Goal: Task Accomplishment & Management: Use online tool/utility

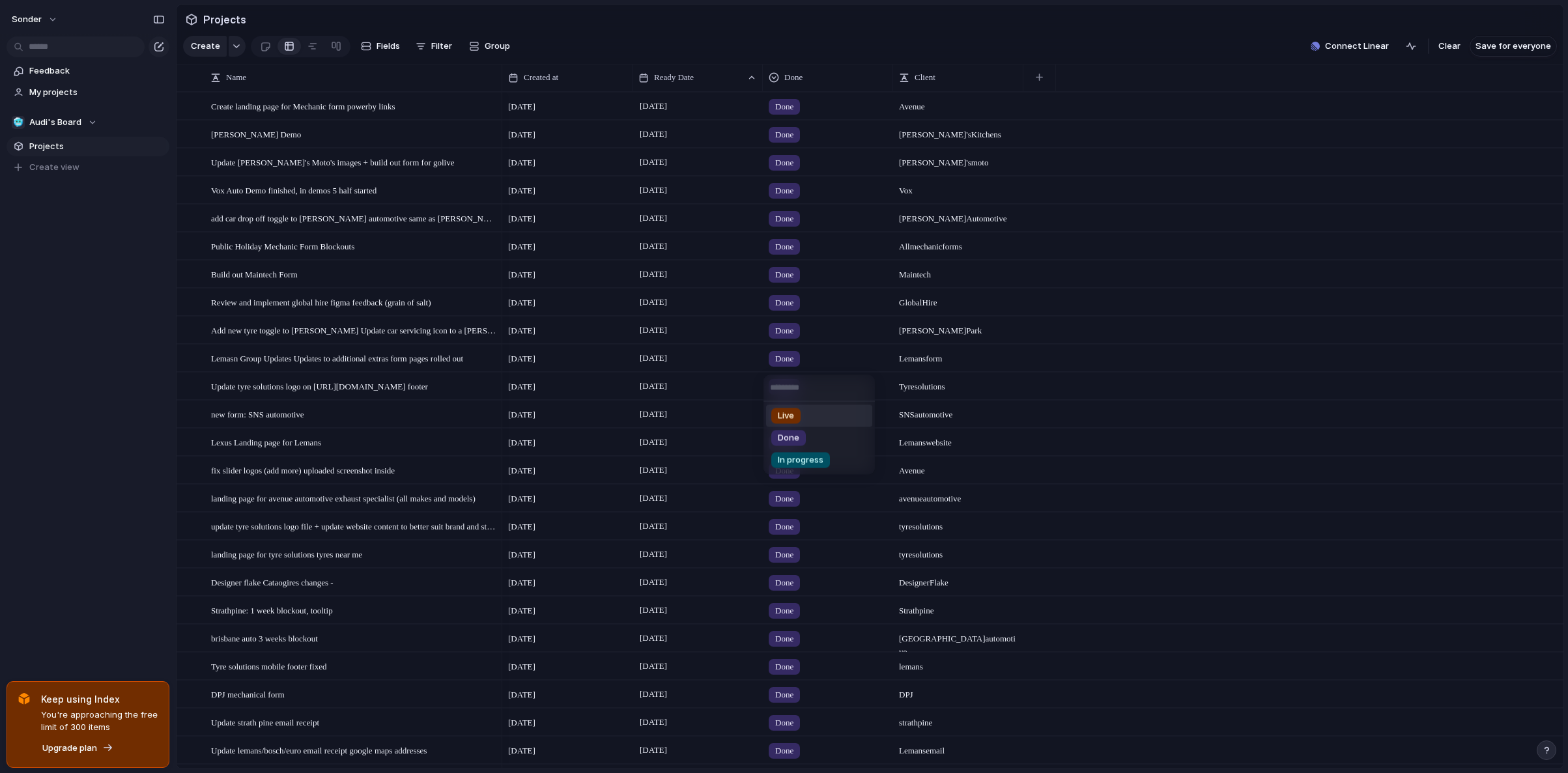
scroll to position [426, 0]
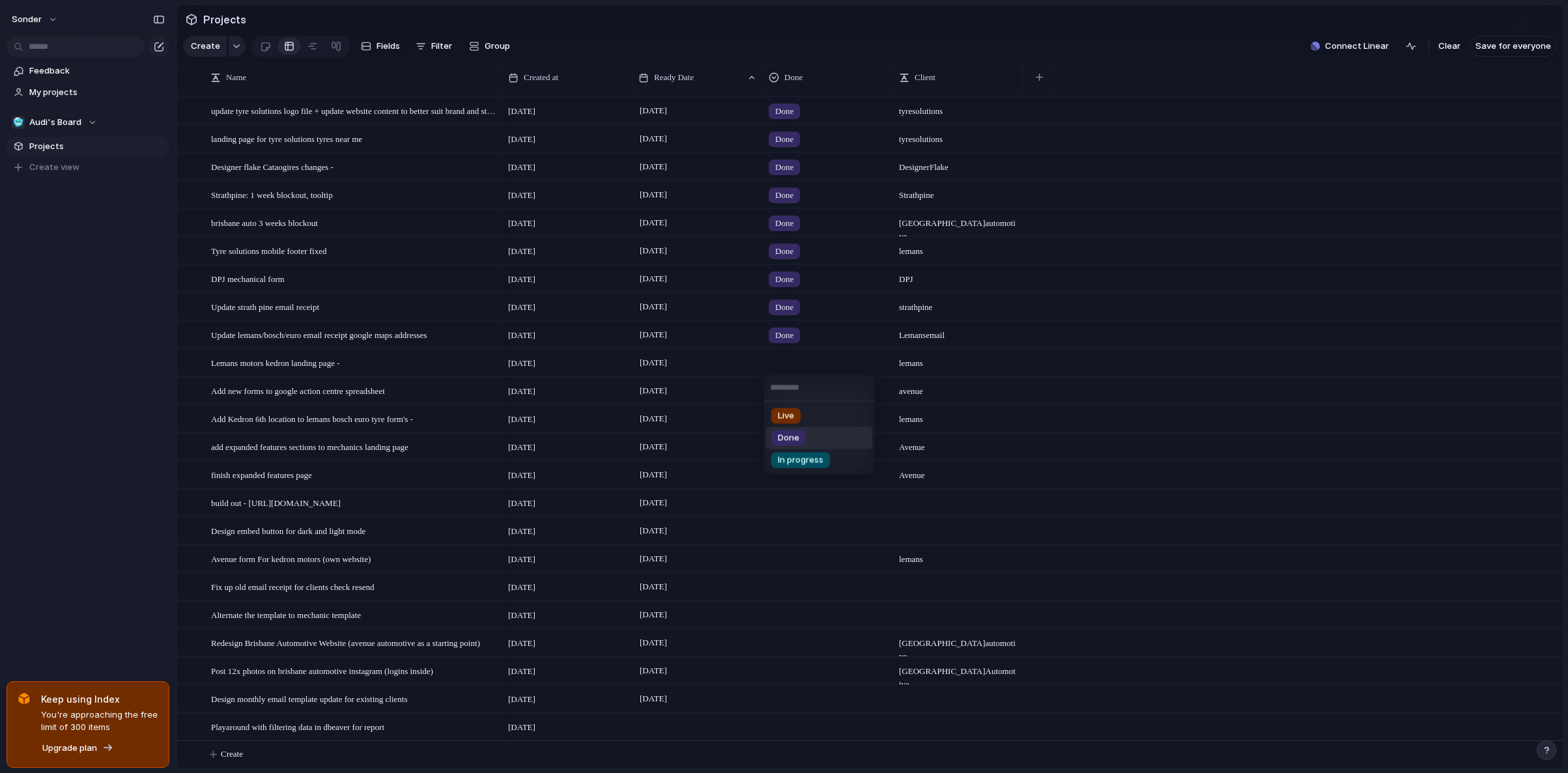
click at [789, 439] on span "Done" at bounding box center [788, 438] width 22 height 13
click at [293, 387] on span "Add new forms to google action centre spreadsheet" at bounding box center [298, 391] width 174 height 15
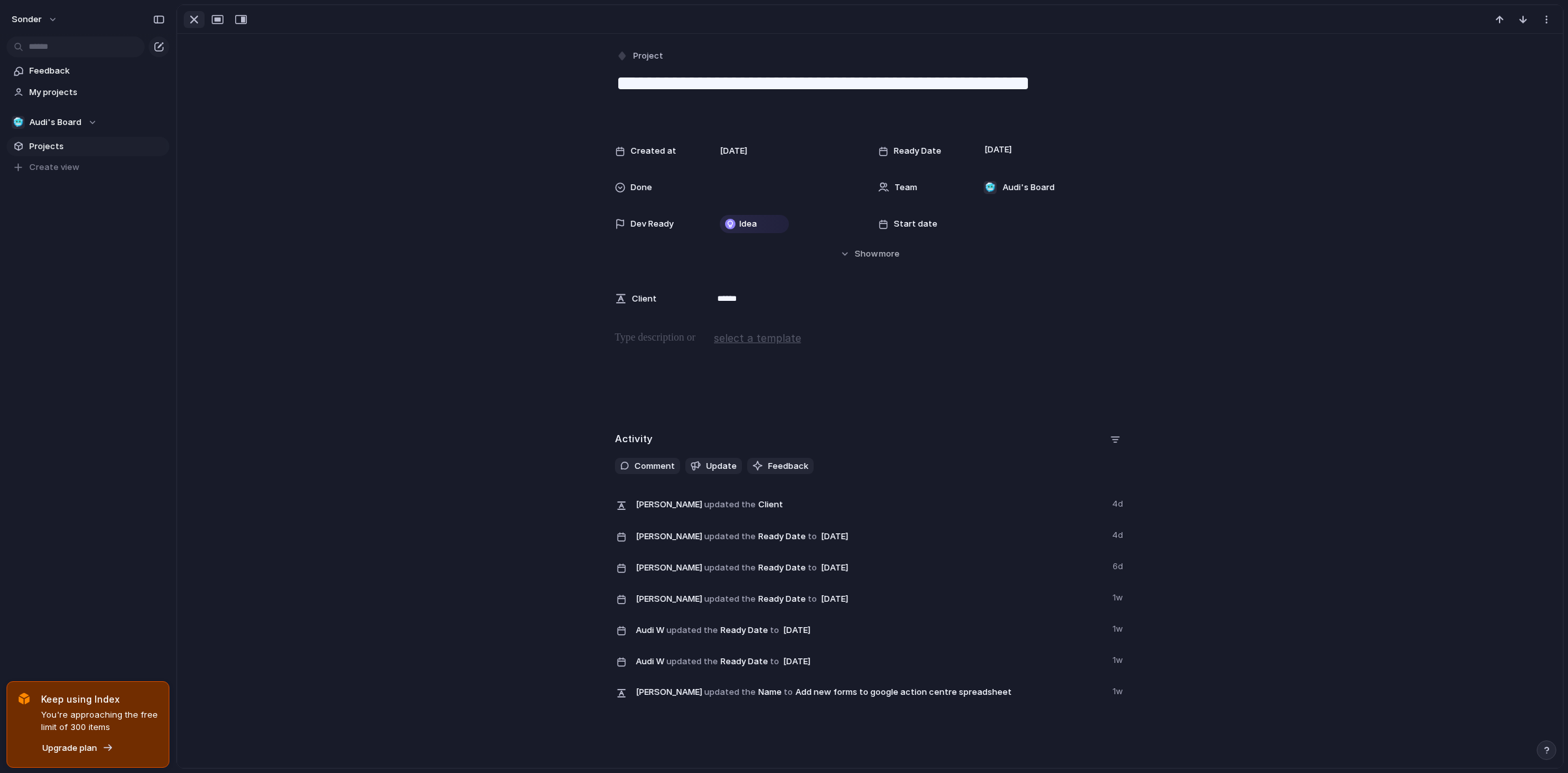
click at [184, 23] on button "button" at bounding box center [194, 19] width 21 height 17
